Goal: Transaction & Acquisition: Purchase product/service

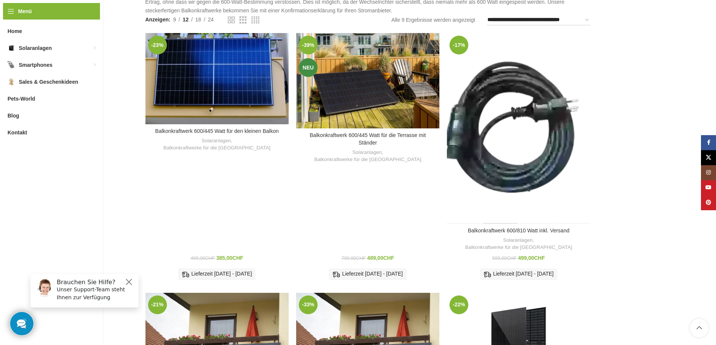
scroll to position [113, 0]
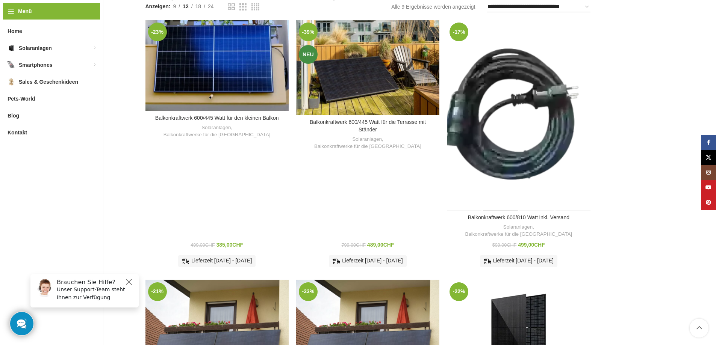
click at [515, 168] on div "Balkonkraftwerk 600/810 Watt inkl. Versand" at bounding box center [501, 115] width 36 height 191
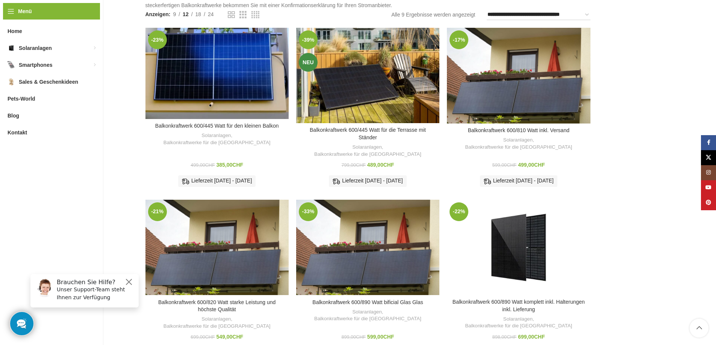
scroll to position [113, 0]
